Goal: Information Seeking & Learning: Understand process/instructions

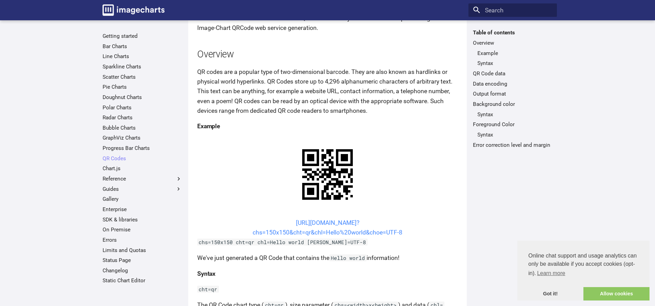
scroll to position [69, 0]
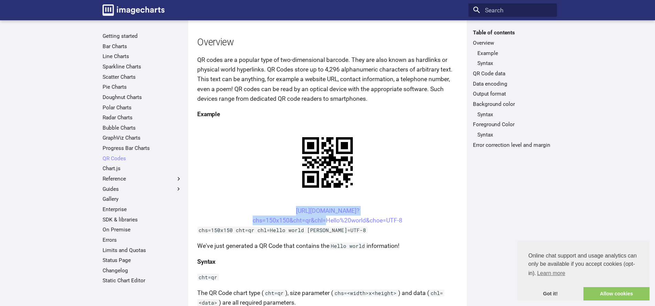
drag, startPoint x: 281, startPoint y: 211, endPoint x: 444, endPoint y: 244, distance: 166.1
click at [322, 219] on center "[URL][DOMAIN_NAME]? chs=150x150&cht=qr&chl=Hello%20world&choe=UTF-8" at bounding box center [327, 215] width 261 height 19
copy link "[URL][DOMAIN_NAME]? chs=150x150&cht=qr&chl"
click at [292, 210] on link "[URL][DOMAIN_NAME]? chs=150x150&cht=qr&chl=Hello%20world&choe=UTF-8" at bounding box center [328, 216] width 150 height 17
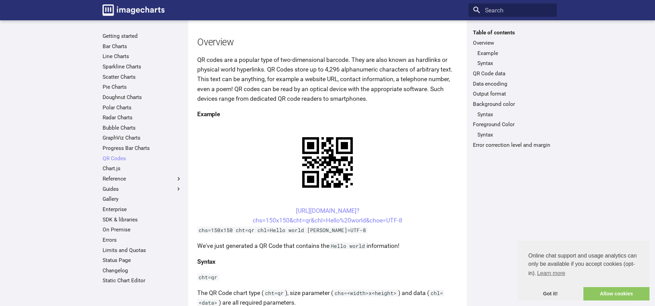
scroll to position [69, 0]
drag, startPoint x: 281, startPoint y: 211, endPoint x: 326, endPoint y: 222, distance: 45.8
click at [326, 222] on center "[URL][DOMAIN_NAME]? chs=150x150&cht=qr&chl=Hello%20world&choe=UTF-8" at bounding box center [327, 215] width 261 height 19
copy link "https://image-charts.com/chart? chs=150x150&cht=qr&chl="
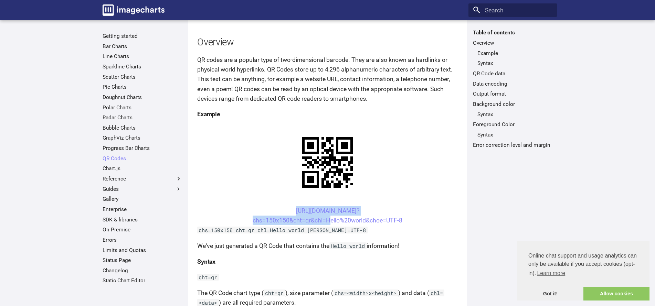
copy link "https://image-charts.com/chart? chs=150x150&cht=qr&chl="
